Goal: Complete application form

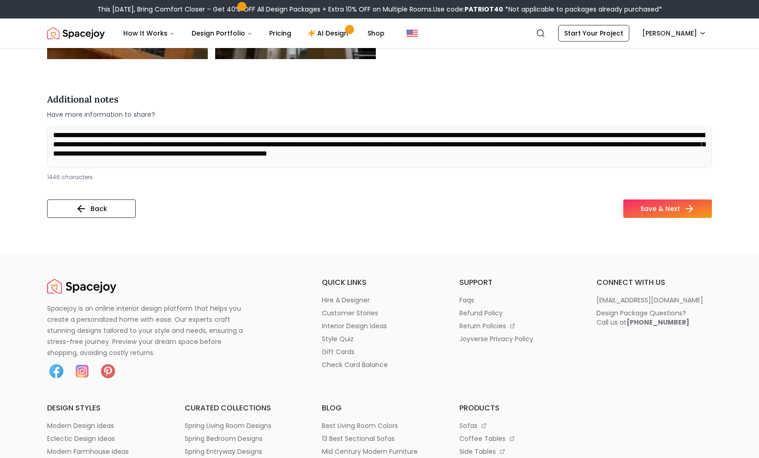
scroll to position [84, 0]
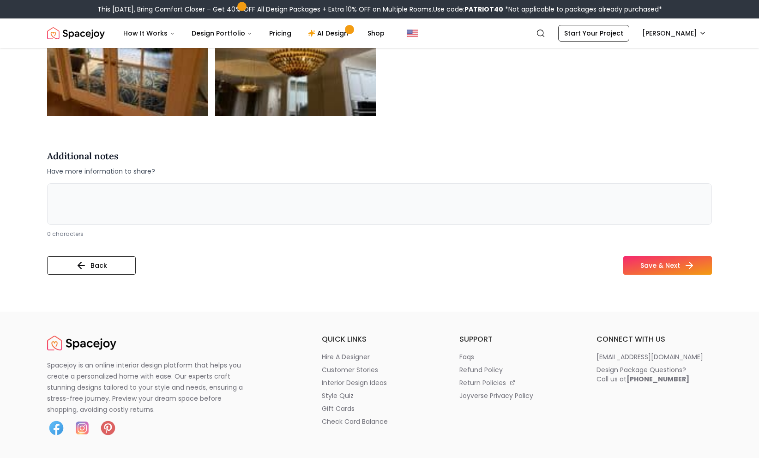
scroll to position [2166, 0]
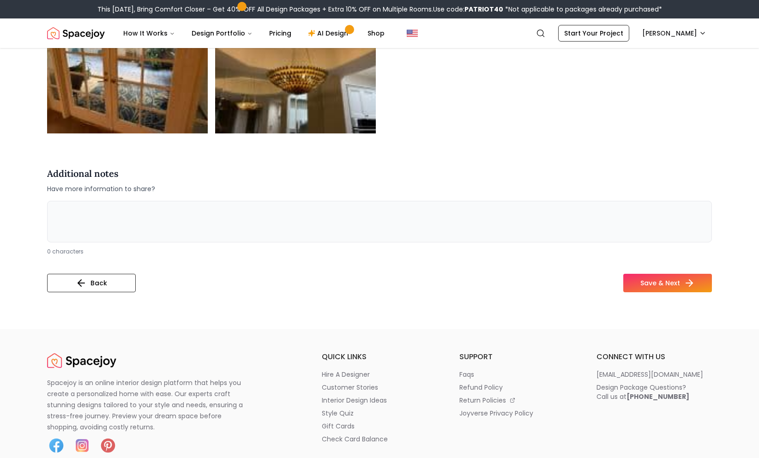
click at [223, 229] on textarea at bounding box center [379, 222] width 665 height 42
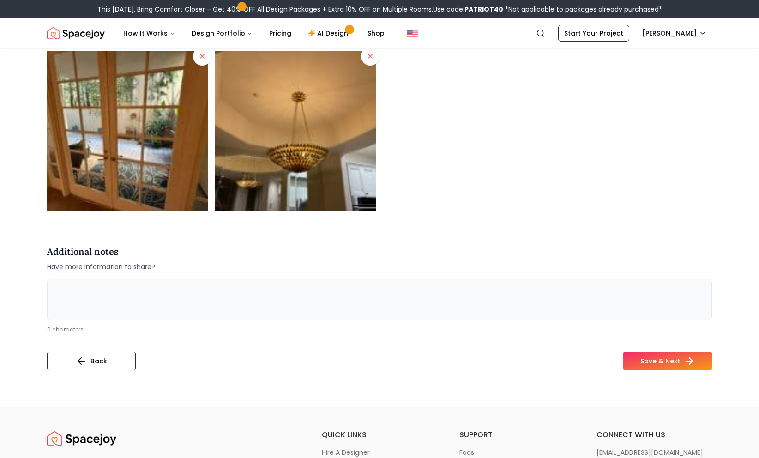
scroll to position [2087, 0]
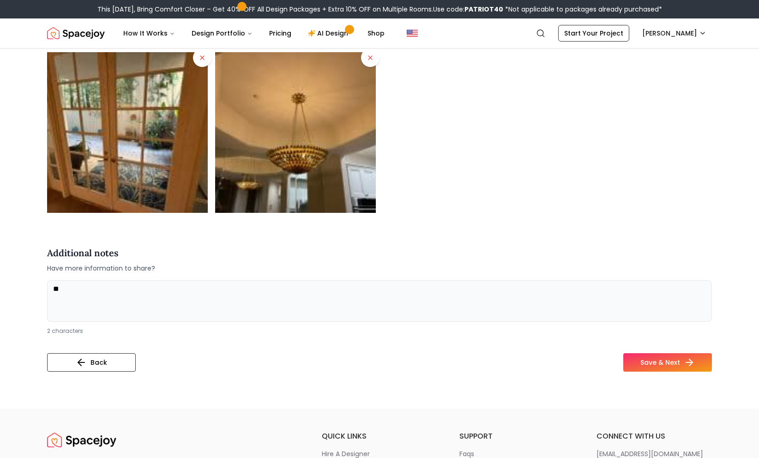
type textarea "*"
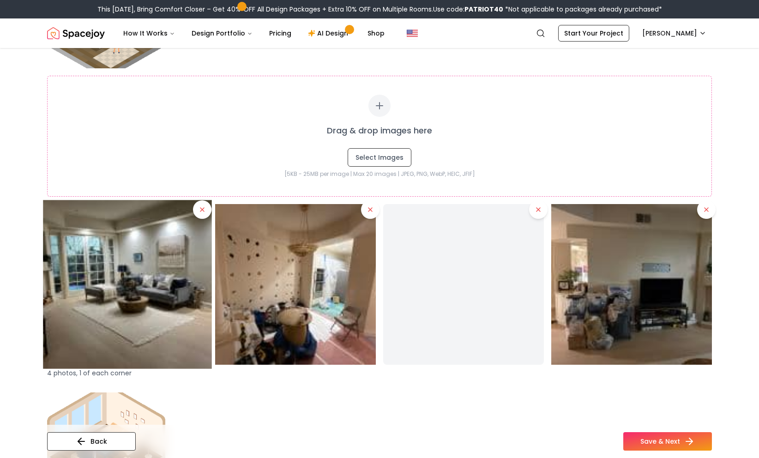
scroll to position [1169, 0]
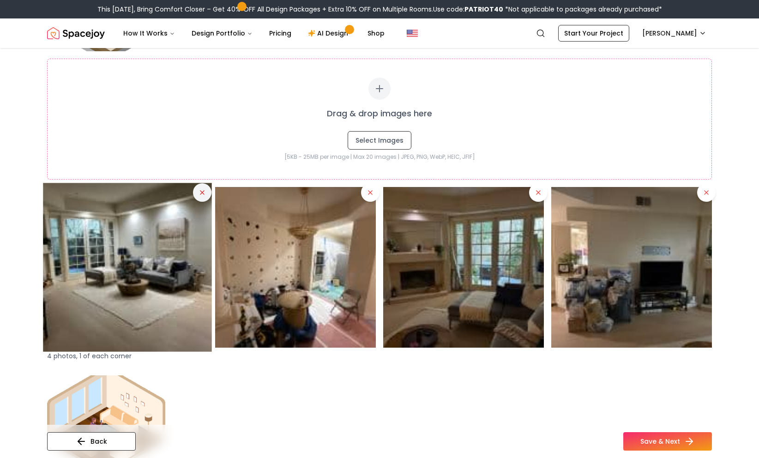
type textarea "**********"
click at [200, 195] on icon at bounding box center [202, 192] width 7 height 7
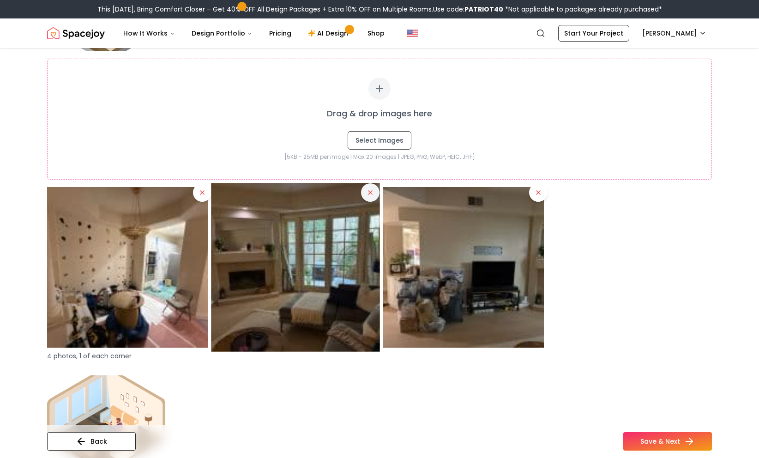
click at [372, 197] on button at bounding box center [370, 192] width 18 height 18
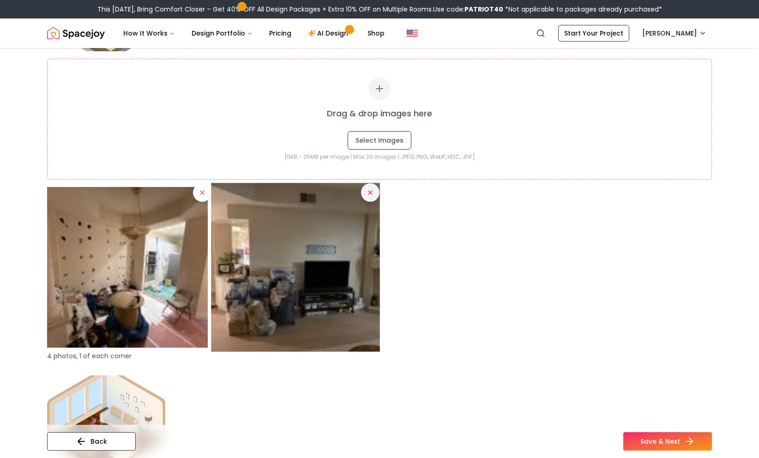
click at [371, 193] on icon at bounding box center [370, 192] width 7 height 7
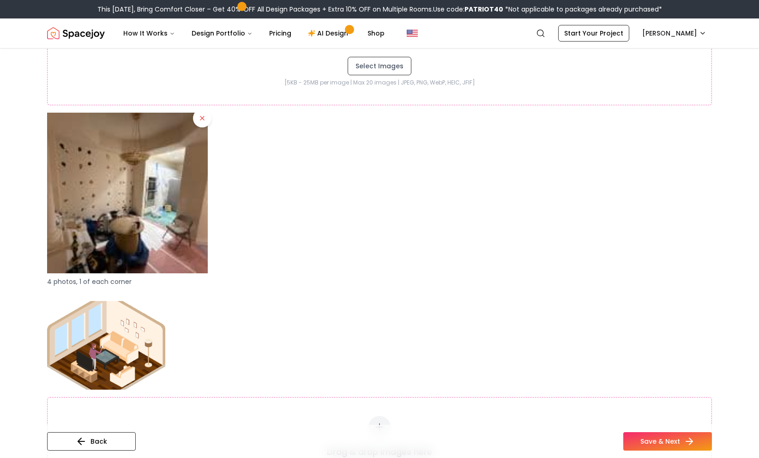
scroll to position [1042, 0]
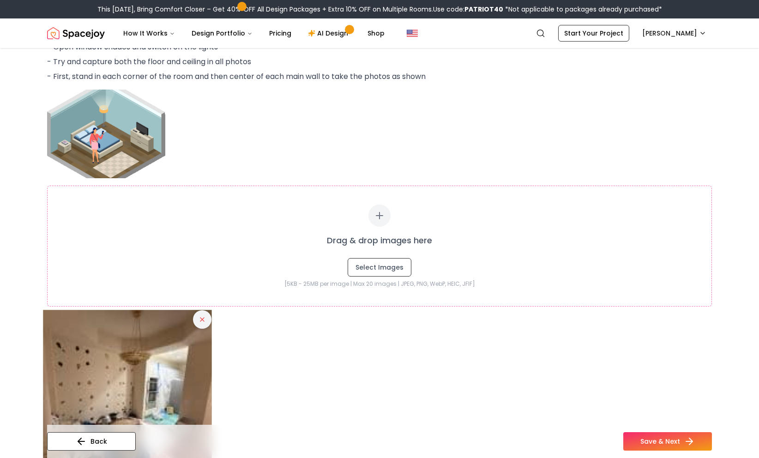
click at [196, 319] on button at bounding box center [202, 319] width 18 height 18
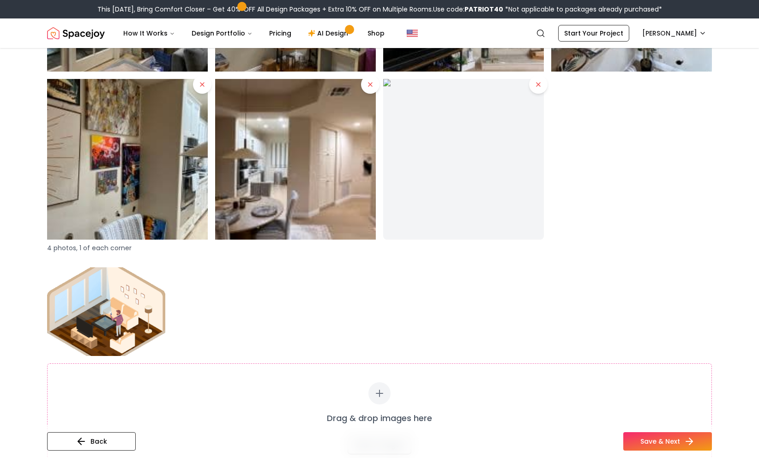
scroll to position [1559, 0]
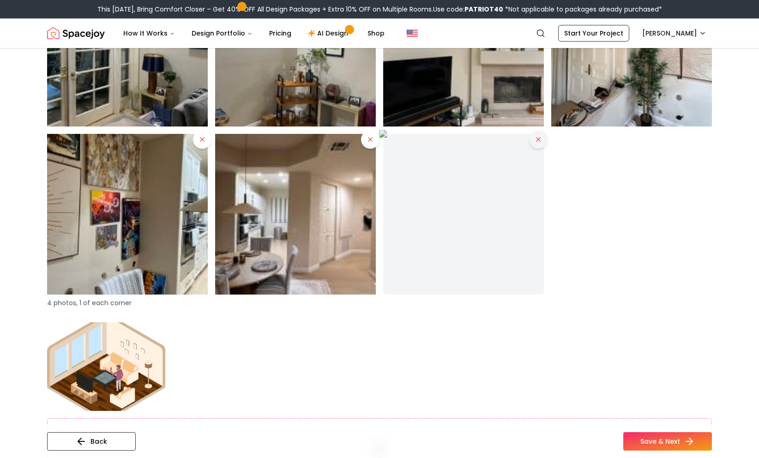
click at [536, 148] on button at bounding box center [538, 139] width 18 height 18
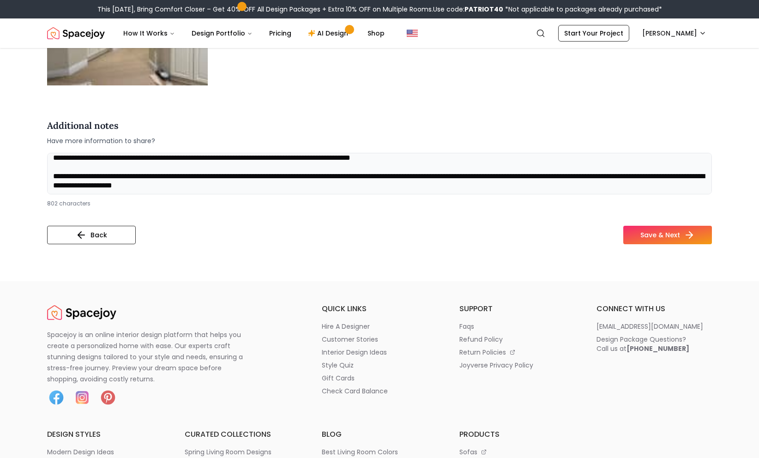
scroll to position [3225, 0]
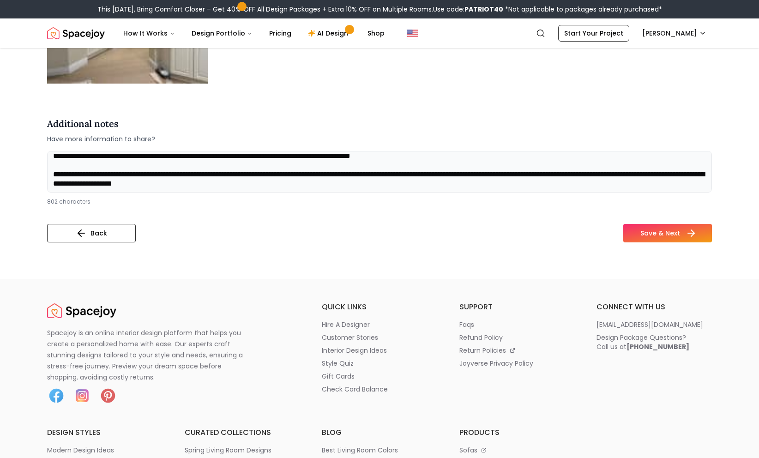
click at [683, 237] on button "Save & Next" at bounding box center [668, 233] width 89 height 18
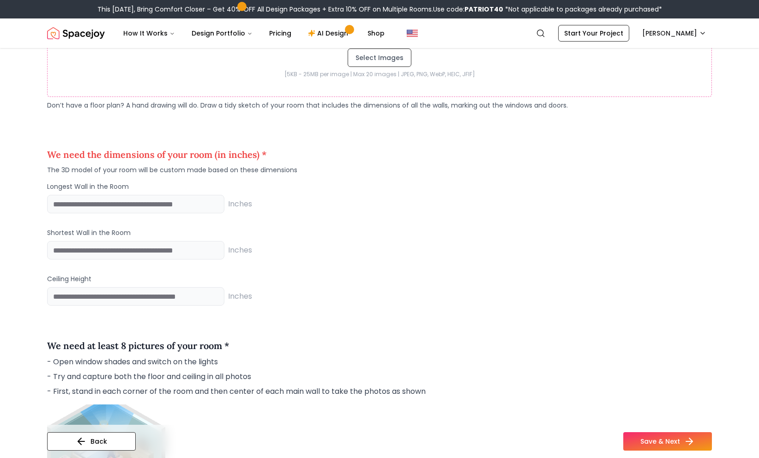
scroll to position [735, 0]
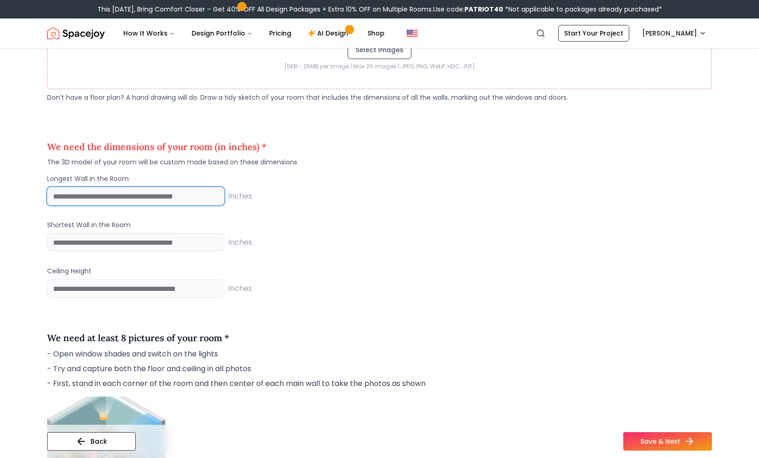
click at [129, 190] on input "number" at bounding box center [135, 196] width 177 height 18
type input "***"
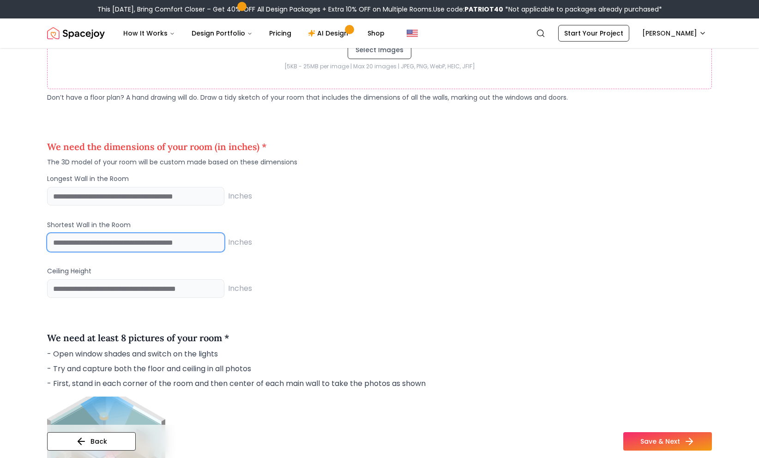
click at [136, 245] on input "number" at bounding box center [135, 242] width 177 height 18
type input "**"
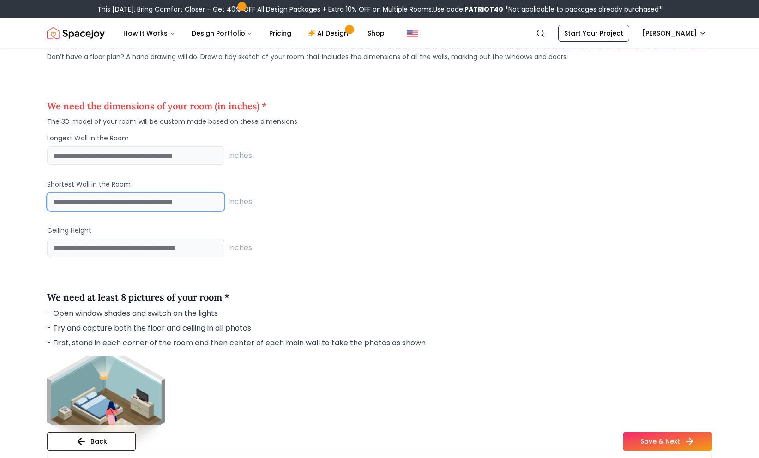
scroll to position [782, 0]
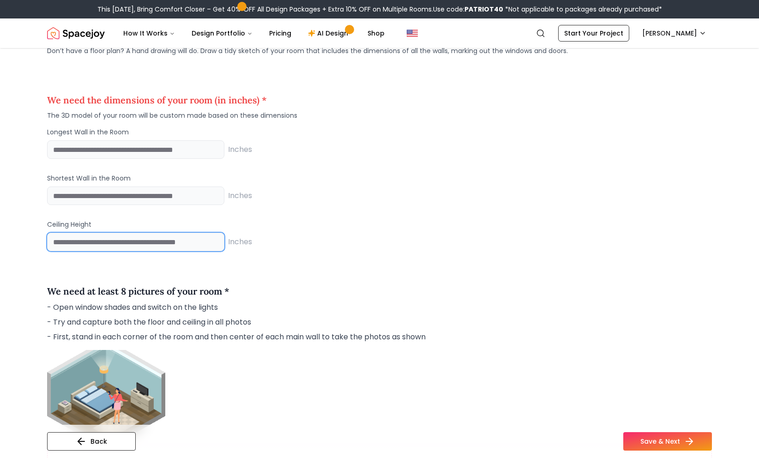
click at [161, 241] on input "number" at bounding box center [135, 242] width 177 height 18
type input "***"
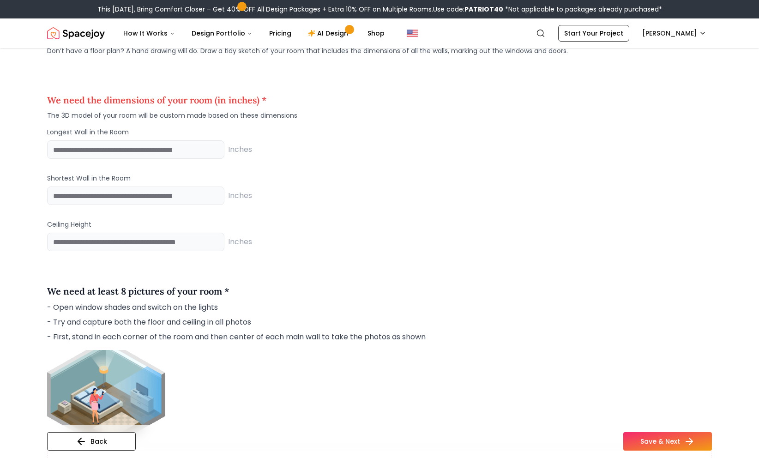
click at [401, 223] on p "Ceiling Height" at bounding box center [379, 224] width 665 height 9
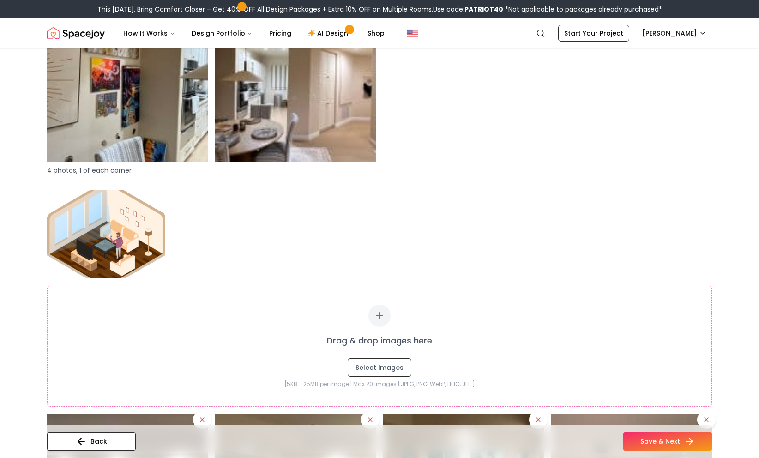
scroll to position [1919, 0]
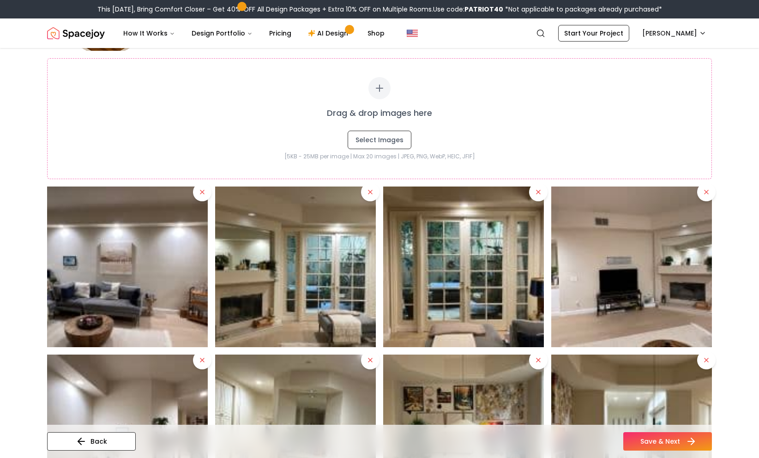
click at [668, 446] on button "Save & Next" at bounding box center [668, 441] width 89 height 18
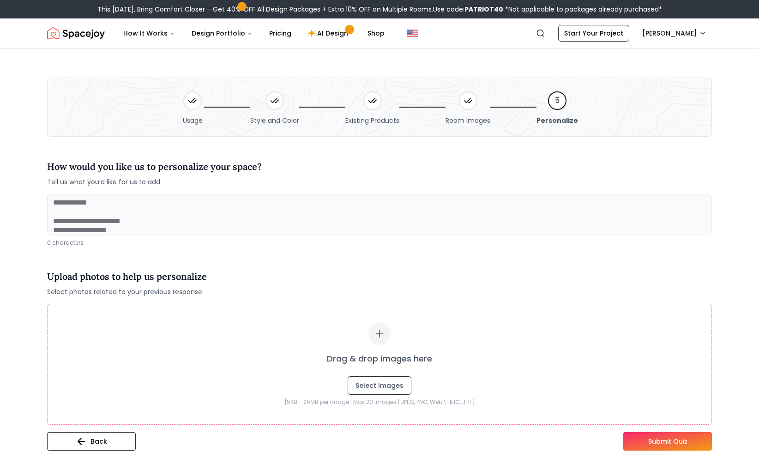
scroll to position [22, 0]
click at [467, 202] on textarea at bounding box center [379, 215] width 665 height 42
click at [407, 215] on textarea at bounding box center [379, 215] width 665 height 42
click at [388, 216] on textarea at bounding box center [379, 215] width 665 height 42
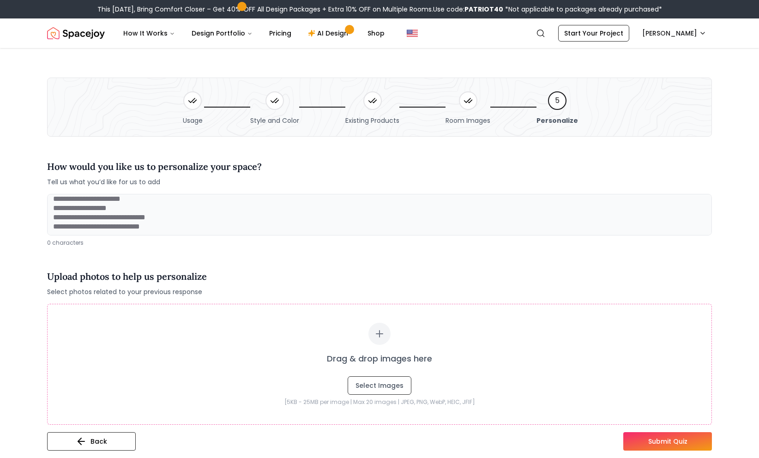
click at [388, 216] on textarea at bounding box center [379, 215] width 665 height 42
type textarea "*"
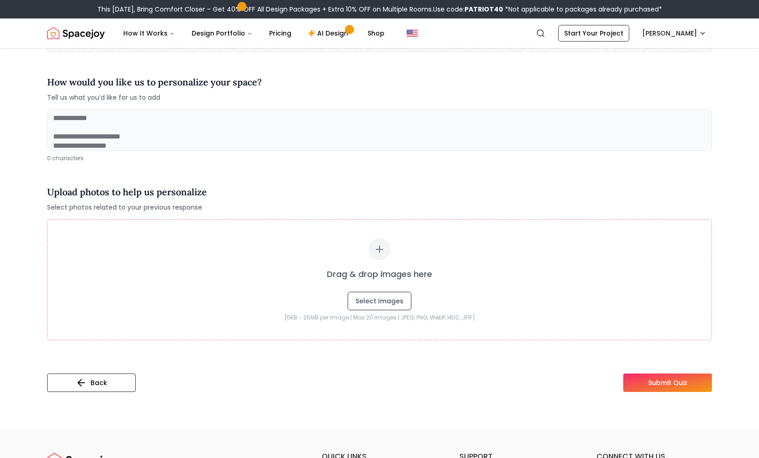
scroll to position [97, 0]
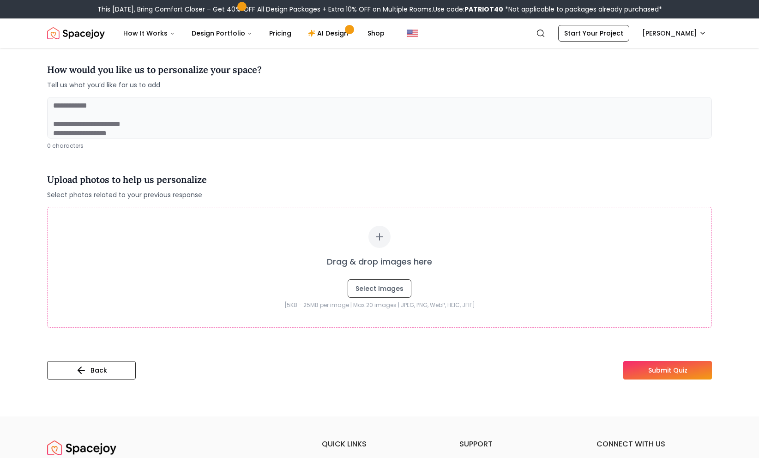
click at [653, 372] on button "Submit Quiz" at bounding box center [668, 370] width 89 height 18
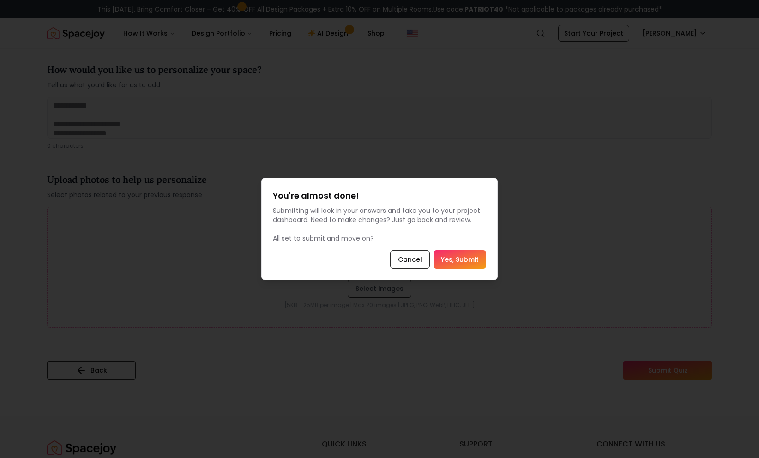
click at [474, 264] on button "Yes, Submit" at bounding box center [460, 259] width 53 height 18
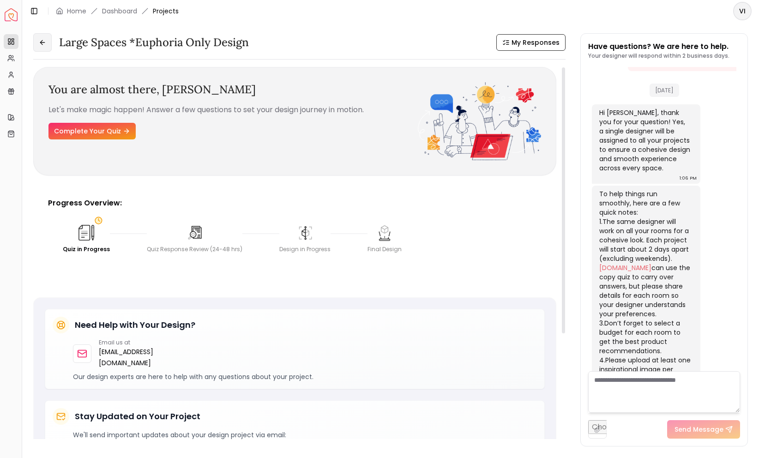
click at [44, 37] on button at bounding box center [42, 42] width 18 height 18
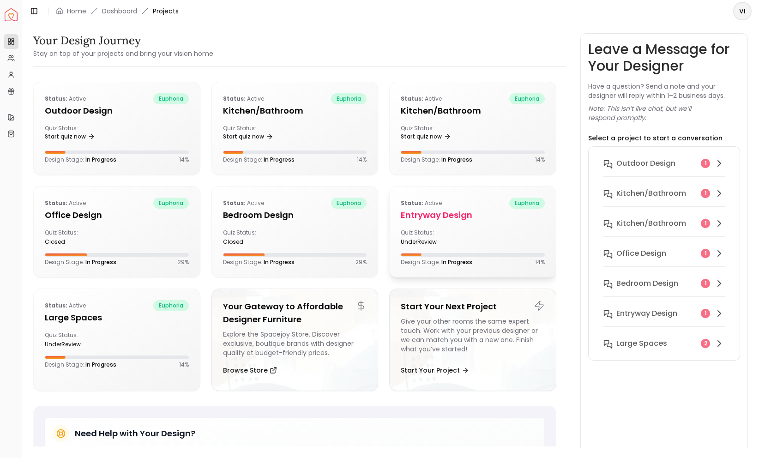
click at [429, 222] on div "Status: active euphoria entryway design Quiz Status: underReview Design Stage: …" at bounding box center [473, 232] width 166 height 91
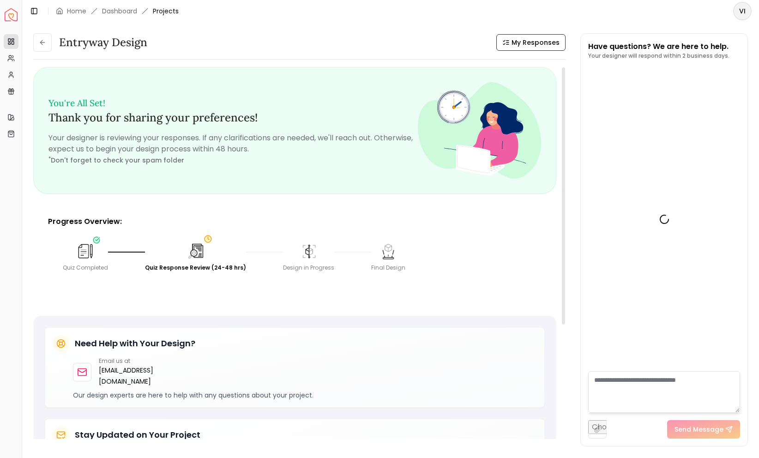
scroll to position [353, 0]
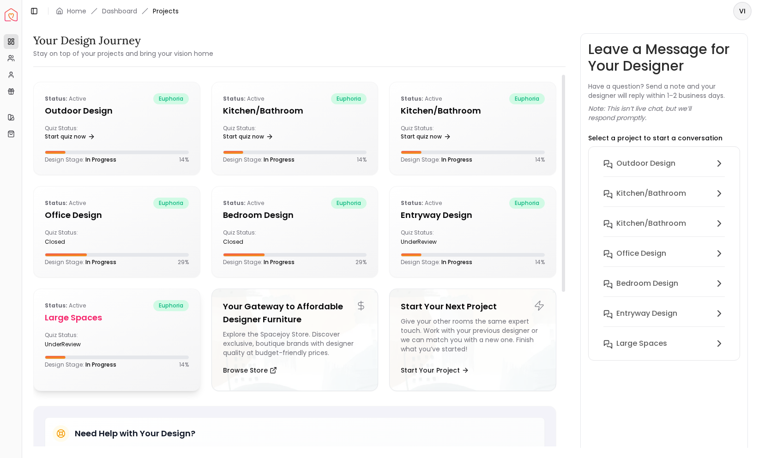
click at [115, 330] on div "Status: active euphoria Large Spaces Quiz Status: underReview Design Stage: In …" at bounding box center [117, 334] width 166 height 91
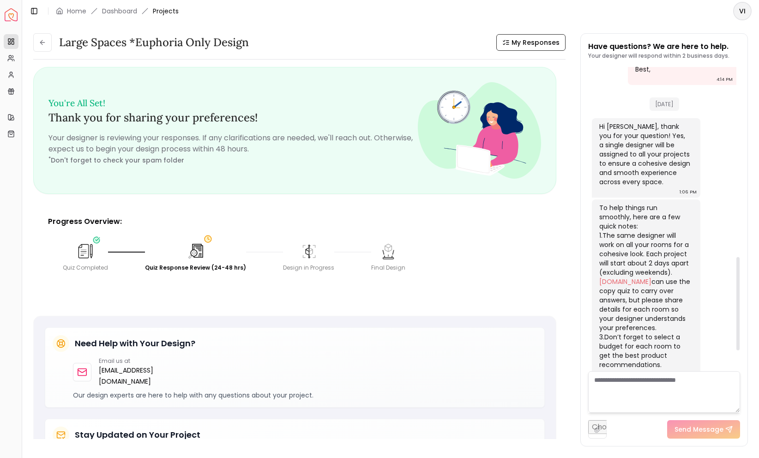
scroll to position [686, 0]
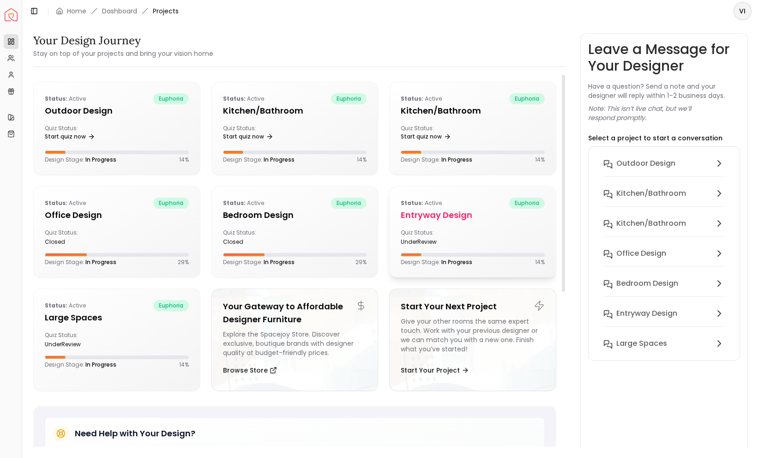
click at [510, 223] on div "Status: active euphoria entryway design Quiz Status: underReview Design Stage: …" at bounding box center [473, 232] width 166 height 91
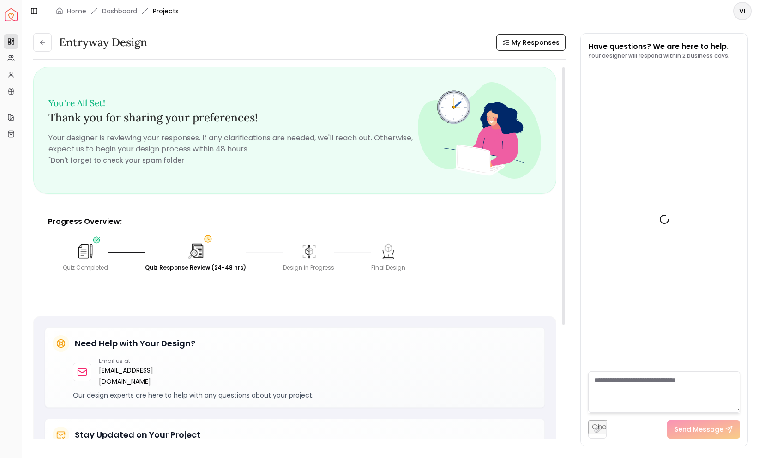
scroll to position [353, 0]
